Goal: Find specific page/section: Find specific page/section

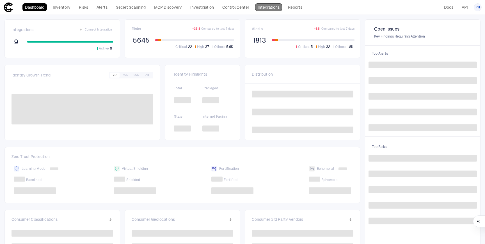
click at [265, 8] on link "Integrations" at bounding box center [268, 7] width 27 height 8
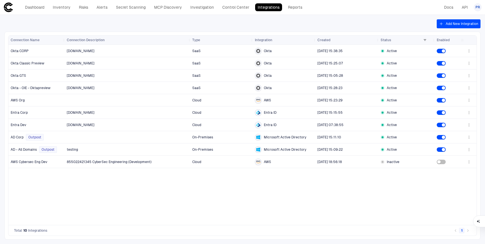
click at [92, 202] on div "[DOMAIN_NAME] SaaS Okta [DATE] 15:38:35 Active [DOMAIN_NAME] SaaS Okta [DATE] 1…" at bounding box center [264, 135] width 398 height 180
click at [36, 7] on link "Dashboard" at bounding box center [34, 7] width 24 height 8
